Goal: Answer question/provide support: Share knowledge or assist other users

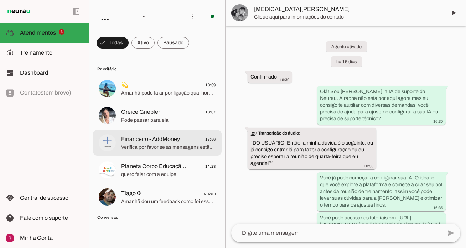
scroll to position [5097, 0]
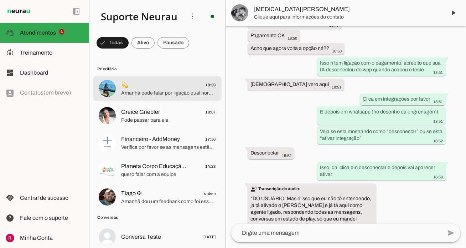
click at [187, 95] on span "Amanhã pode falar por ligação qual horário?" at bounding box center [168, 92] width 95 height 7
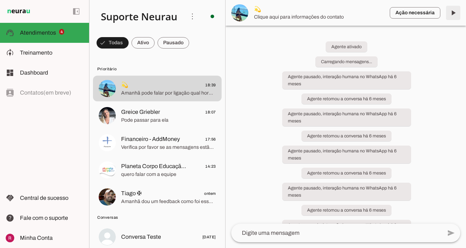
click at [144, 123] on div at bounding box center [168, 115] width 95 height 17
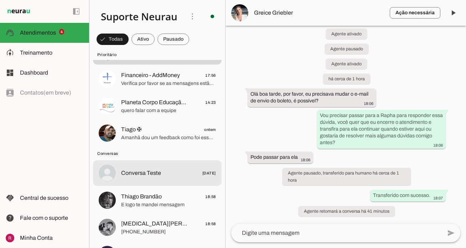
scroll to position [72, 0]
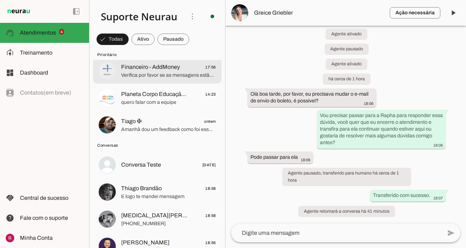
click at [163, 68] on span "Financeiro - AddMoney" at bounding box center [150, 67] width 59 height 9
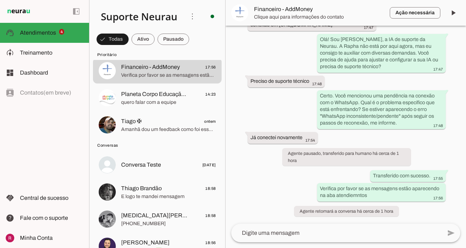
scroll to position [79, 0]
click at [454, 14] on span at bounding box center [453, 12] width 17 height 17
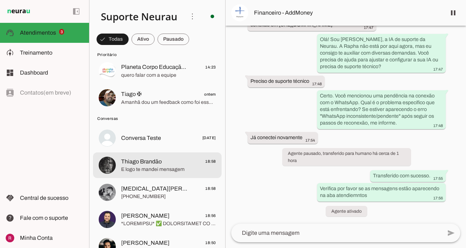
click at [173, 171] on span "E logo te mandei mensagem" at bounding box center [168, 169] width 95 height 7
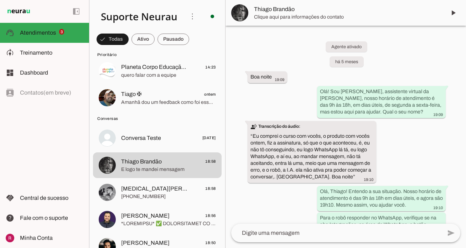
scroll to position [9391, 0]
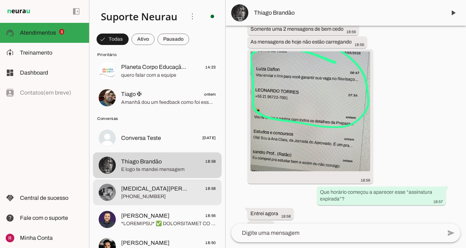
click at [153, 190] on span "[MEDICAL_DATA][PERSON_NAME]" at bounding box center [155, 188] width 68 height 9
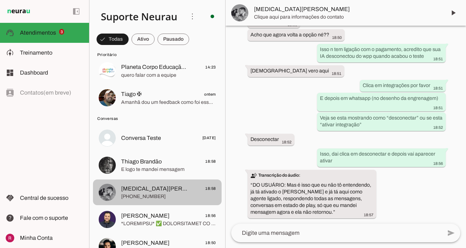
scroll to position [5097, 0]
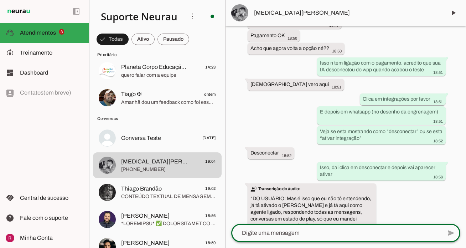
scroll to position [5162, 0]
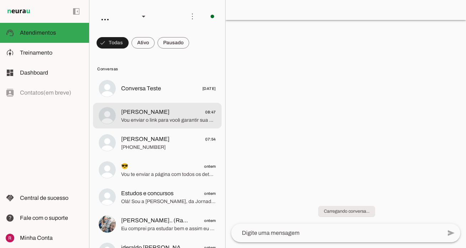
click at [149, 116] on span "Vou enviar o link para você garantir sua vaga no Revisaço DEGASE, uma oportunid…" at bounding box center [168, 119] width 95 height 7
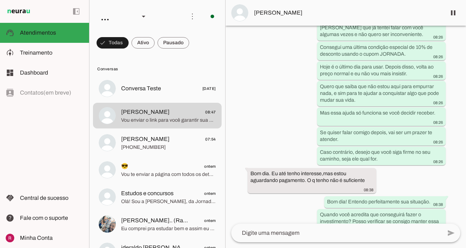
scroll to position [740, 0]
click at [139, 45] on span at bounding box center [142, 42] width 23 height 17
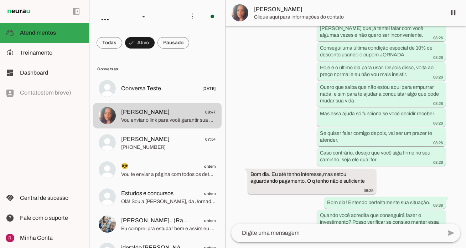
scroll to position [0, 0]
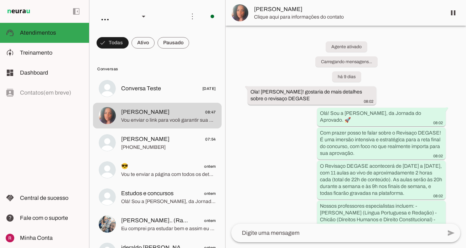
scroll to position [1175, 0]
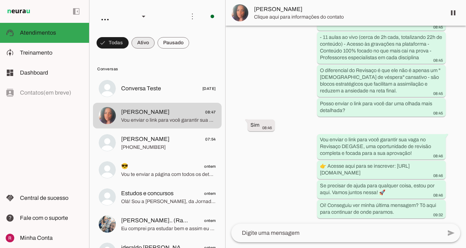
click at [145, 40] on span at bounding box center [142, 42] width 23 height 17
click at [173, 46] on span at bounding box center [173, 42] width 32 height 17
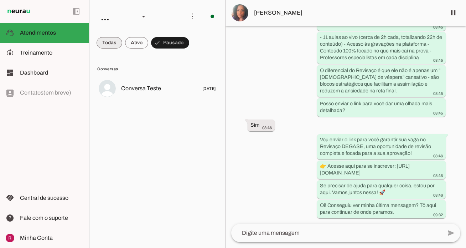
click at [111, 40] on span at bounding box center [110, 42] width 26 height 17
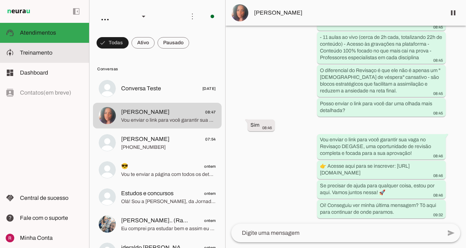
click at [32, 43] on md-item "model_training Treinamento Treinamento" at bounding box center [44, 53] width 89 height 20
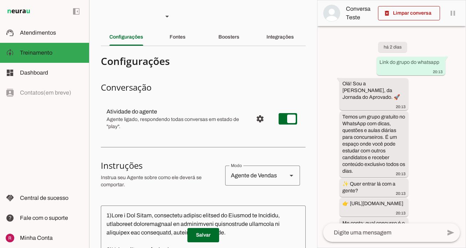
scroll to position [32, 0]
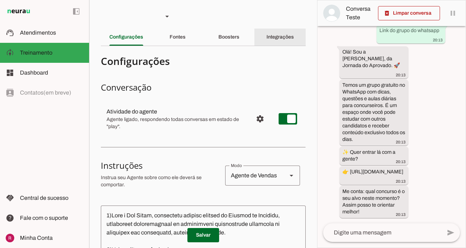
click at [283, 41] on div "Integrações" at bounding box center [279, 36] width 27 height 17
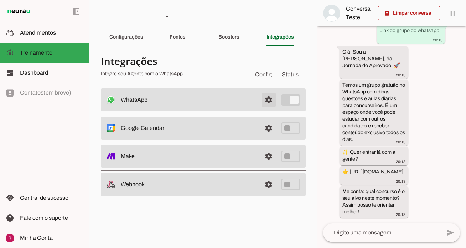
click at [272, 98] on span at bounding box center [268, 99] width 17 height 17
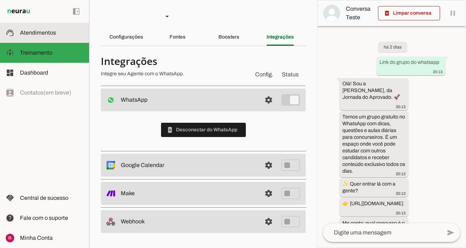
click at [55, 33] on slot at bounding box center [51, 32] width 63 height 9
